Goal: Information Seeking & Learning: Learn about a topic

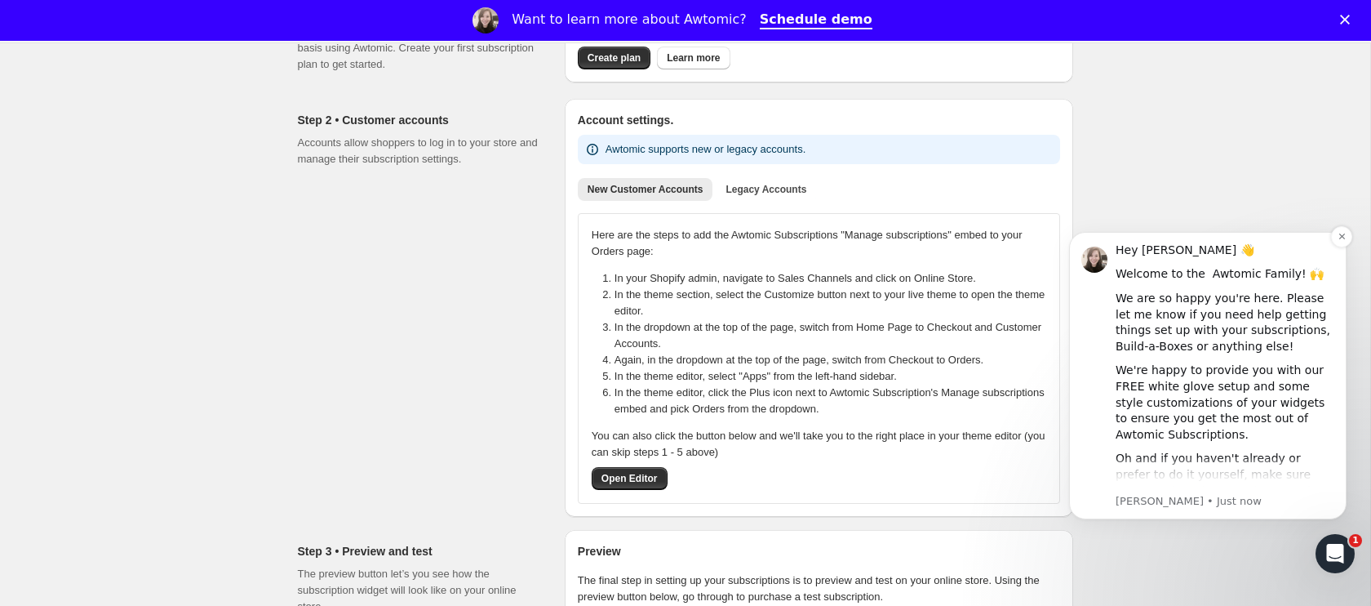
scroll to position [199, 0]
click at [1343, 238] on icon "Dismiss notification" at bounding box center [1342, 236] width 6 height 6
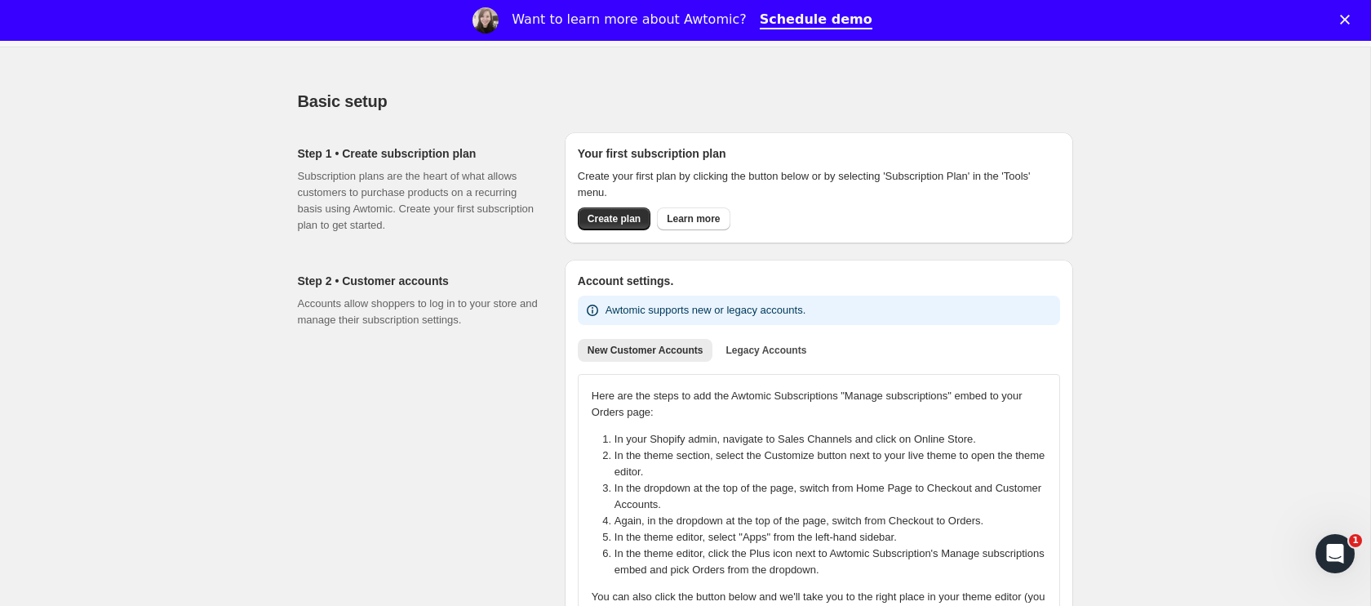
scroll to position [0, 0]
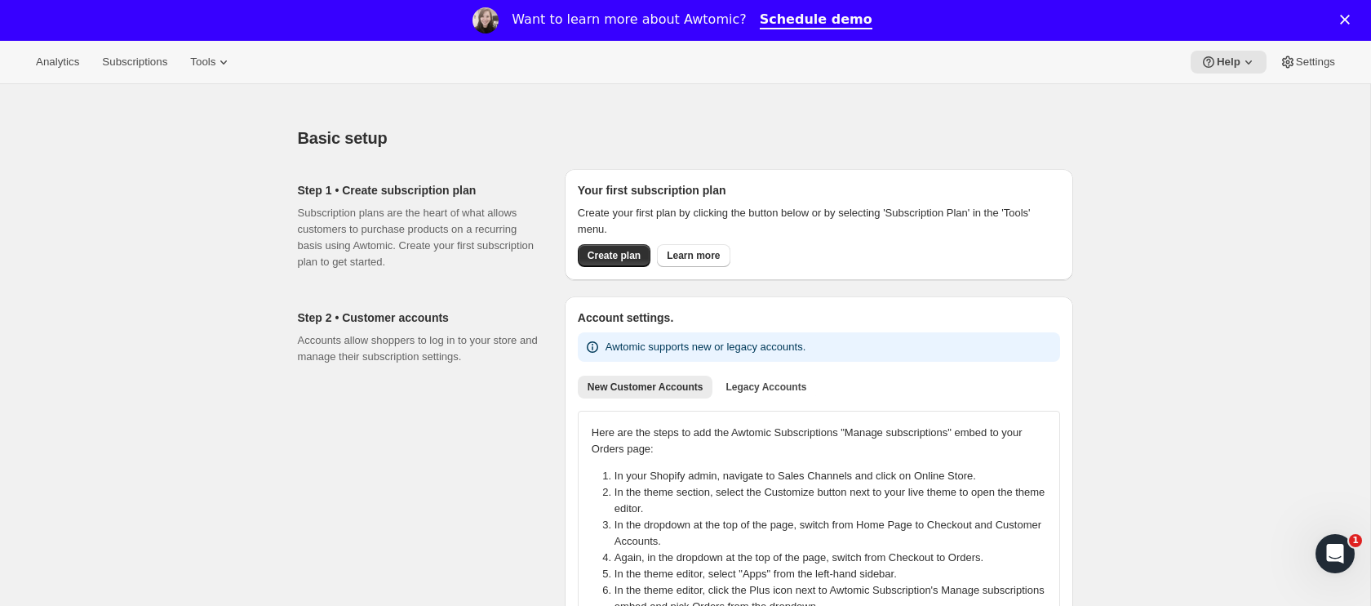
click at [1306, 63] on span "Settings" at bounding box center [1315, 62] width 39 height 13
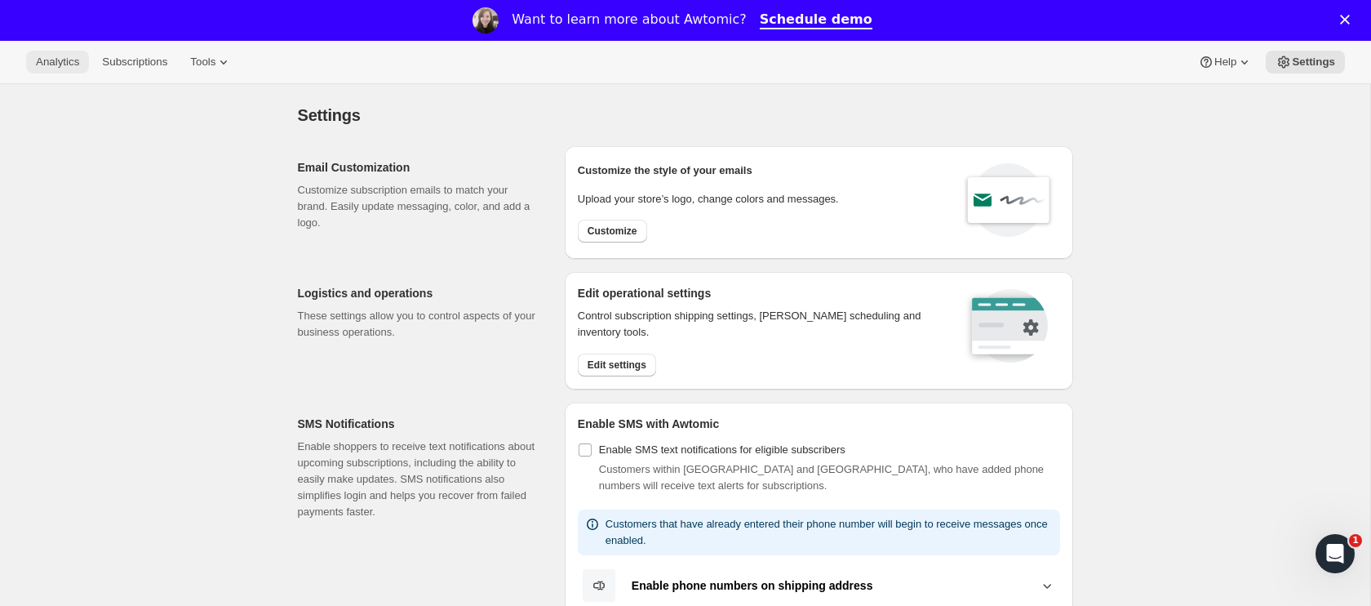
click at [58, 66] on span "Analytics" at bounding box center [57, 62] width 43 height 13
